Goal: Information Seeking & Learning: Learn about a topic

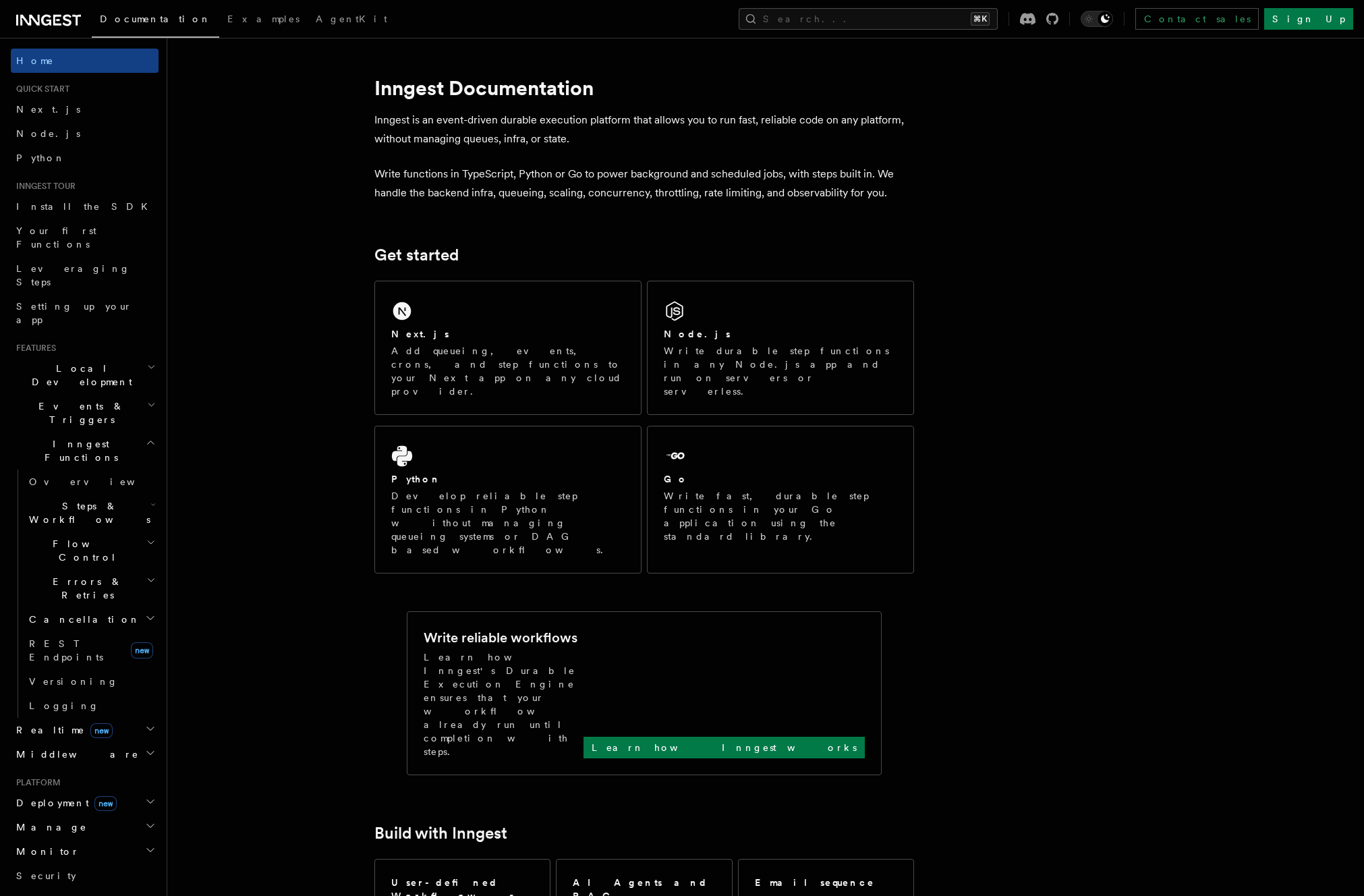
click at [74, 437] on span "Inngest Functions" at bounding box center [78, 450] width 135 height 27
click at [64, 499] on span "Middleware" at bounding box center [75, 505] width 128 height 13
click at [61, 525] on span "Overview" at bounding box center [99, 530] width 139 height 11
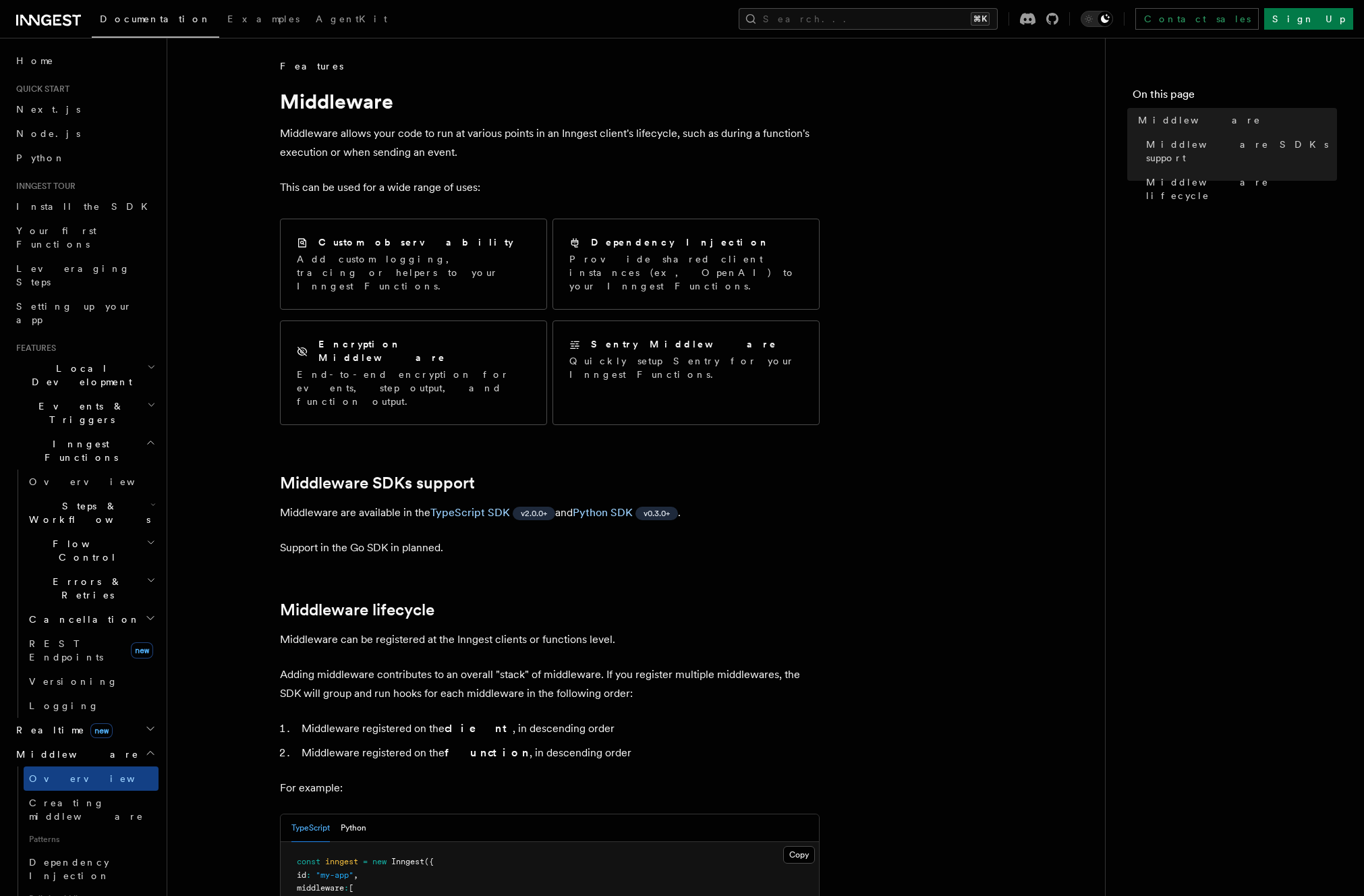
click at [28, 748] on span "Middleware" at bounding box center [75, 754] width 128 height 13
click at [33, 723] on span "Realtime new" at bounding box center [61, 729] width 102 height 13
click at [46, 773] on span "React hooks / Next.js" at bounding box center [89, 784] width 119 height 24
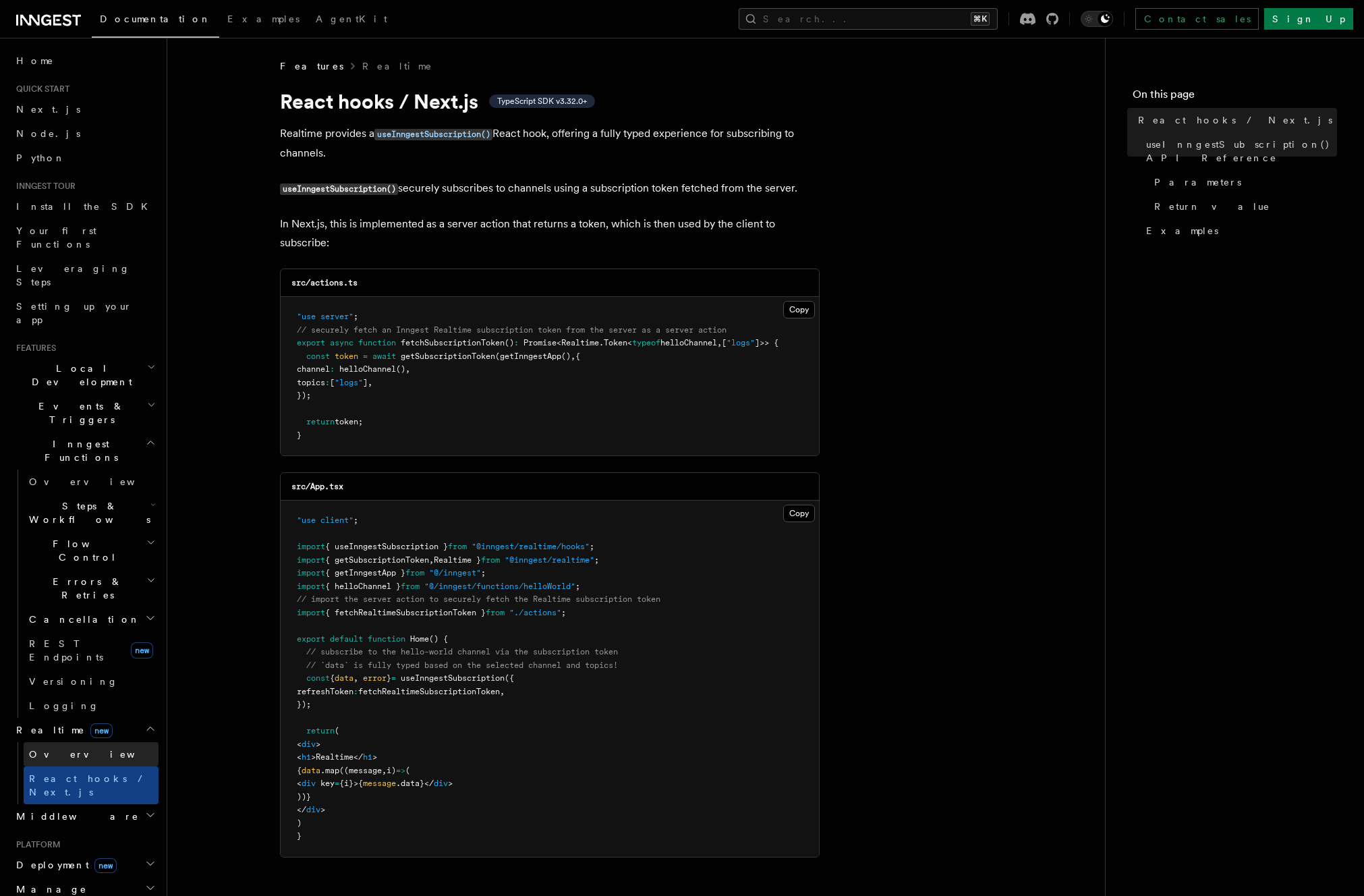
click at [44, 749] on span "Overview" at bounding box center [99, 754] width 139 height 11
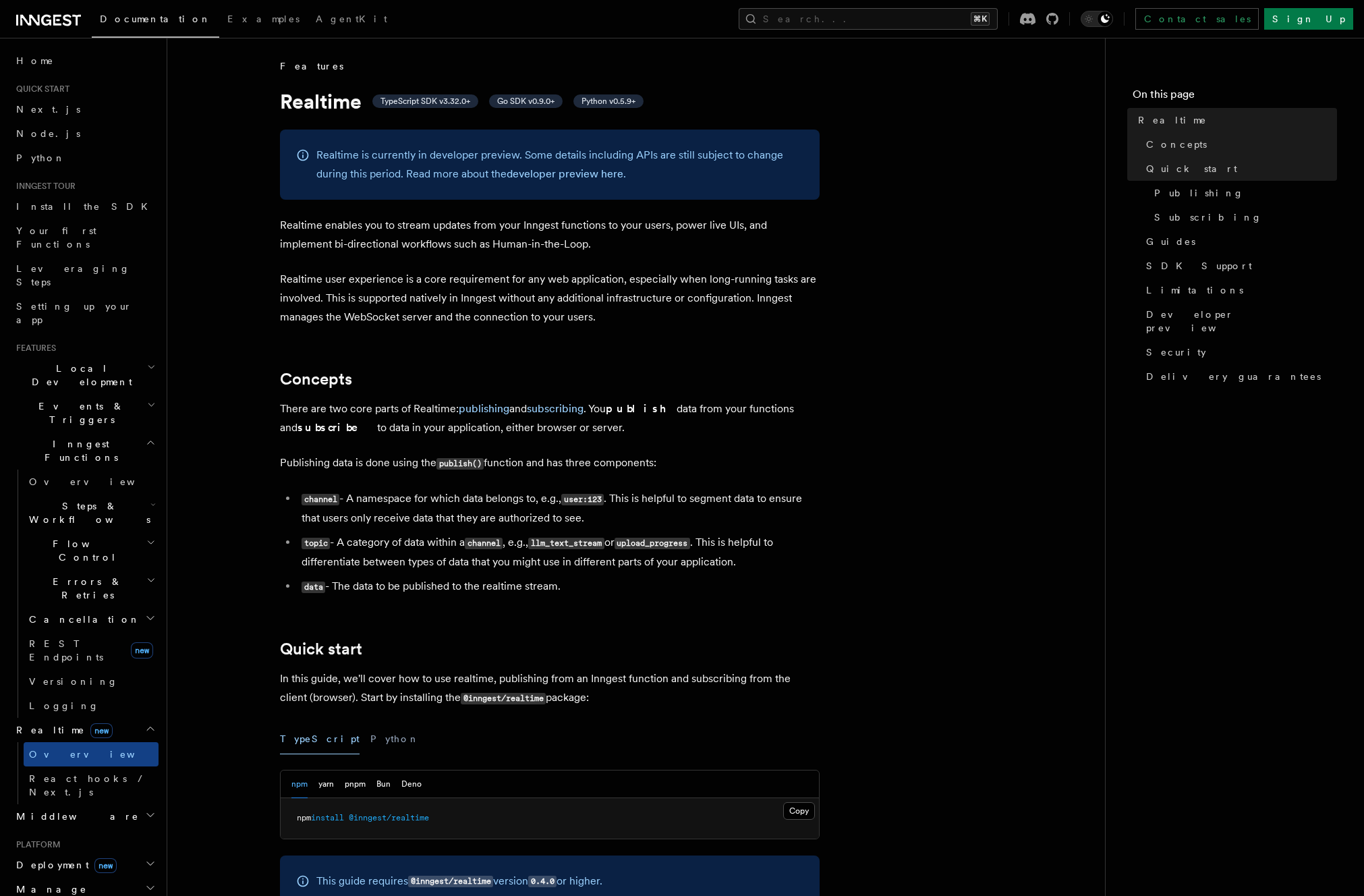
click at [120, 15] on span "Documentation" at bounding box center [155, 19] width 111 height 11
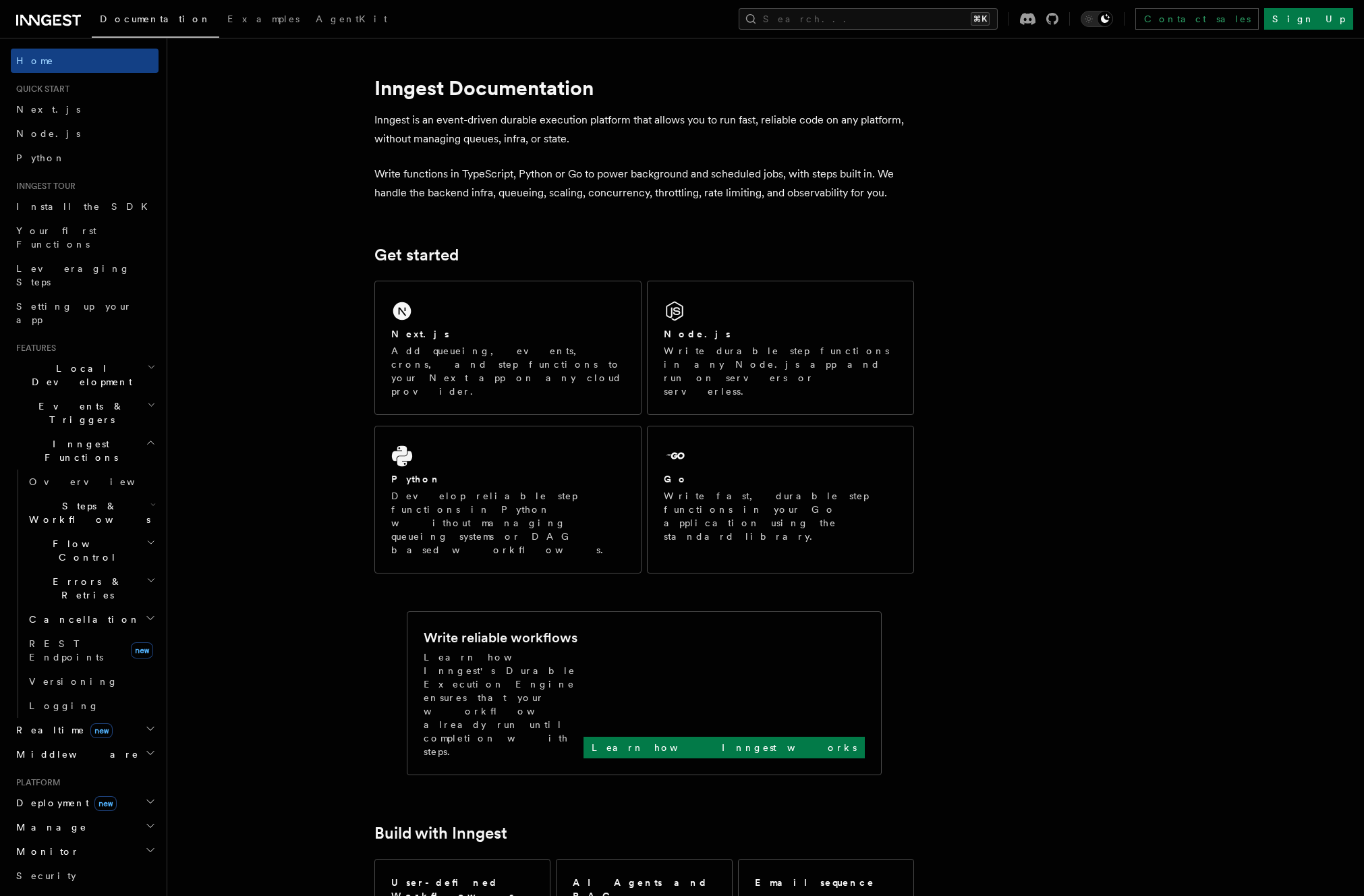
click at [43, 723] on span "Realtime new" at bounding box center [61, 729] width 102 height 13
click at [45, 748] on span "Overview" at bounding box center [99, 754] width 139 height 13
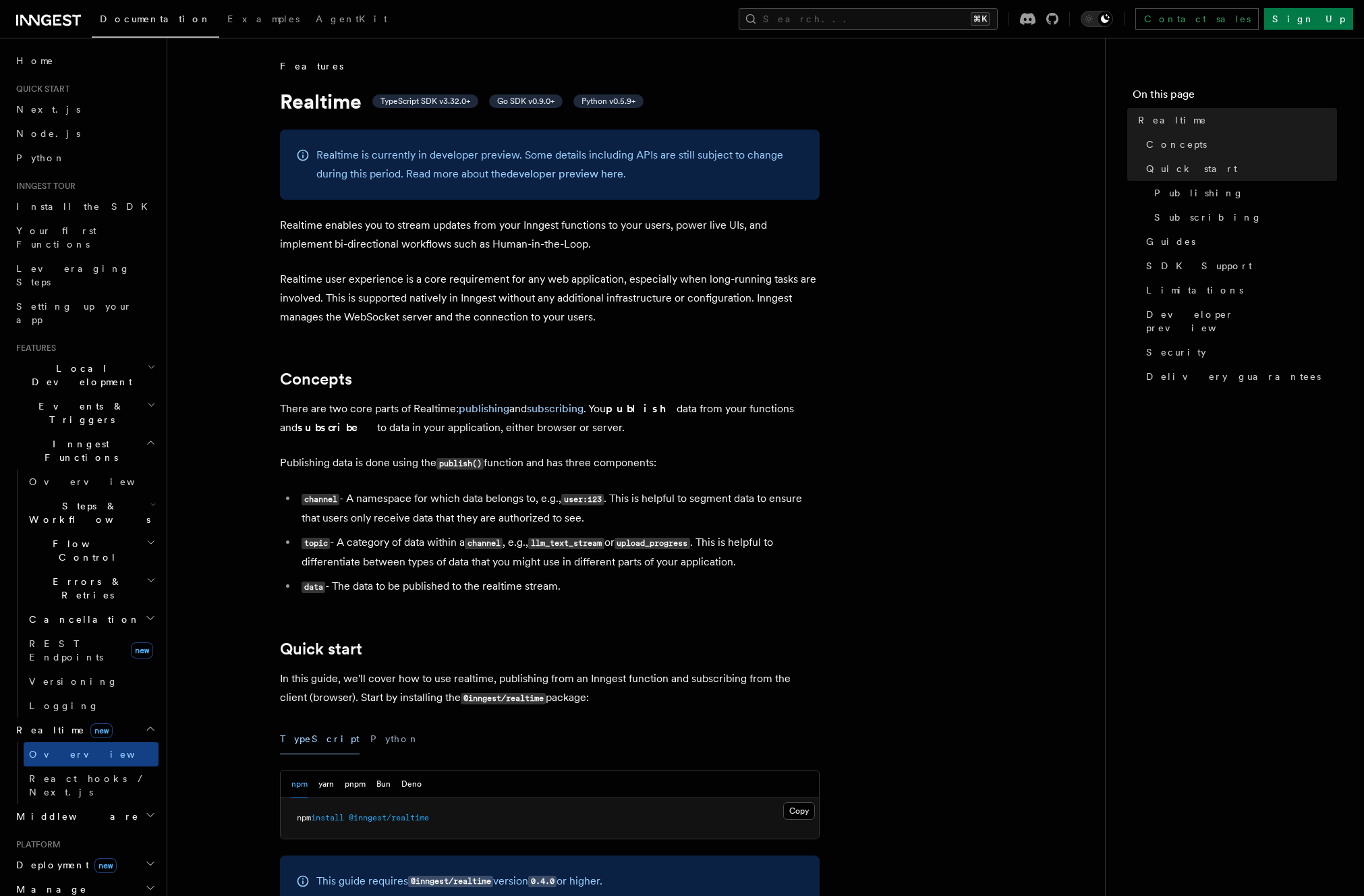
click at [57, 810] on span "Middleware" at bounding box center [75, 816] width 128 height 13
click at [58, 835] on span "Overview" at bounding box center [99, 840] width 139 height 11
